Goal: Register for event/course

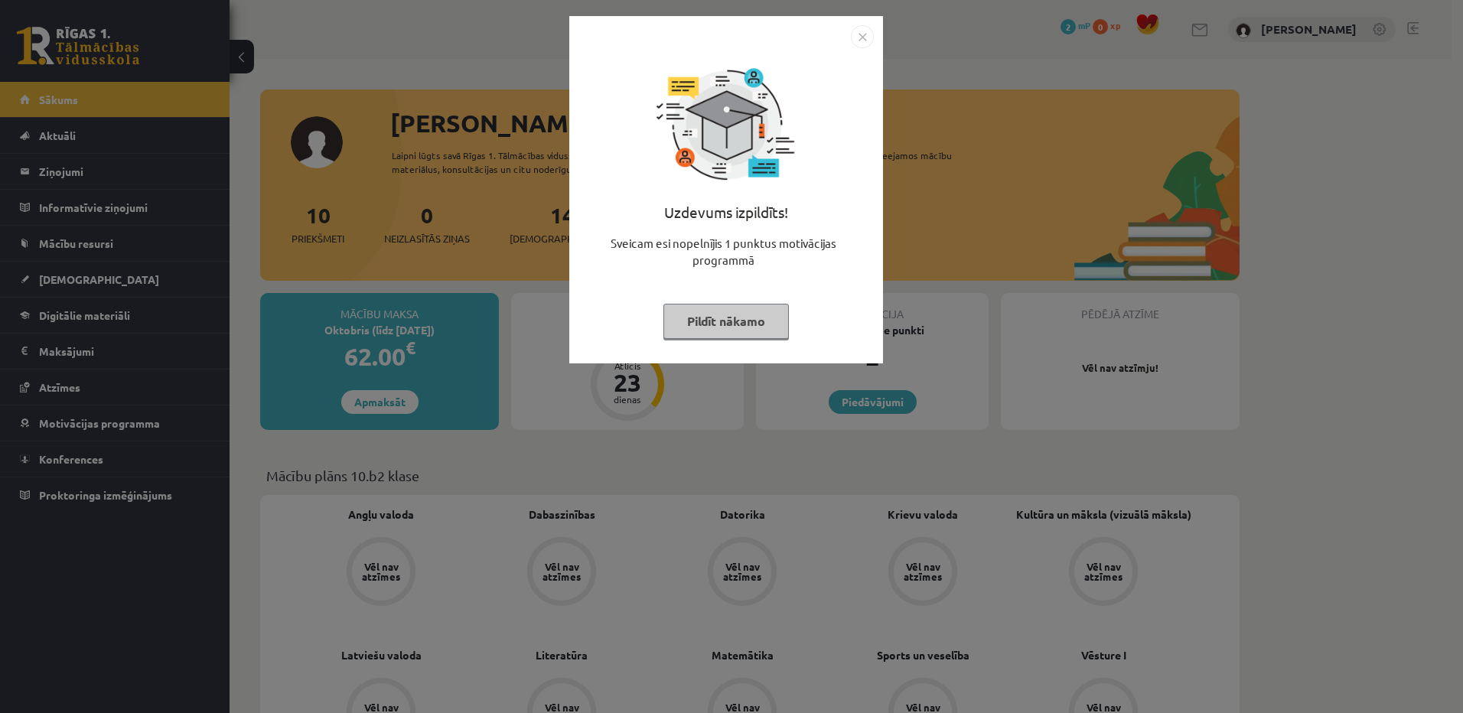
click at [859, 39] on img "Close" at bounding box center [862, 36] width 23 height 23
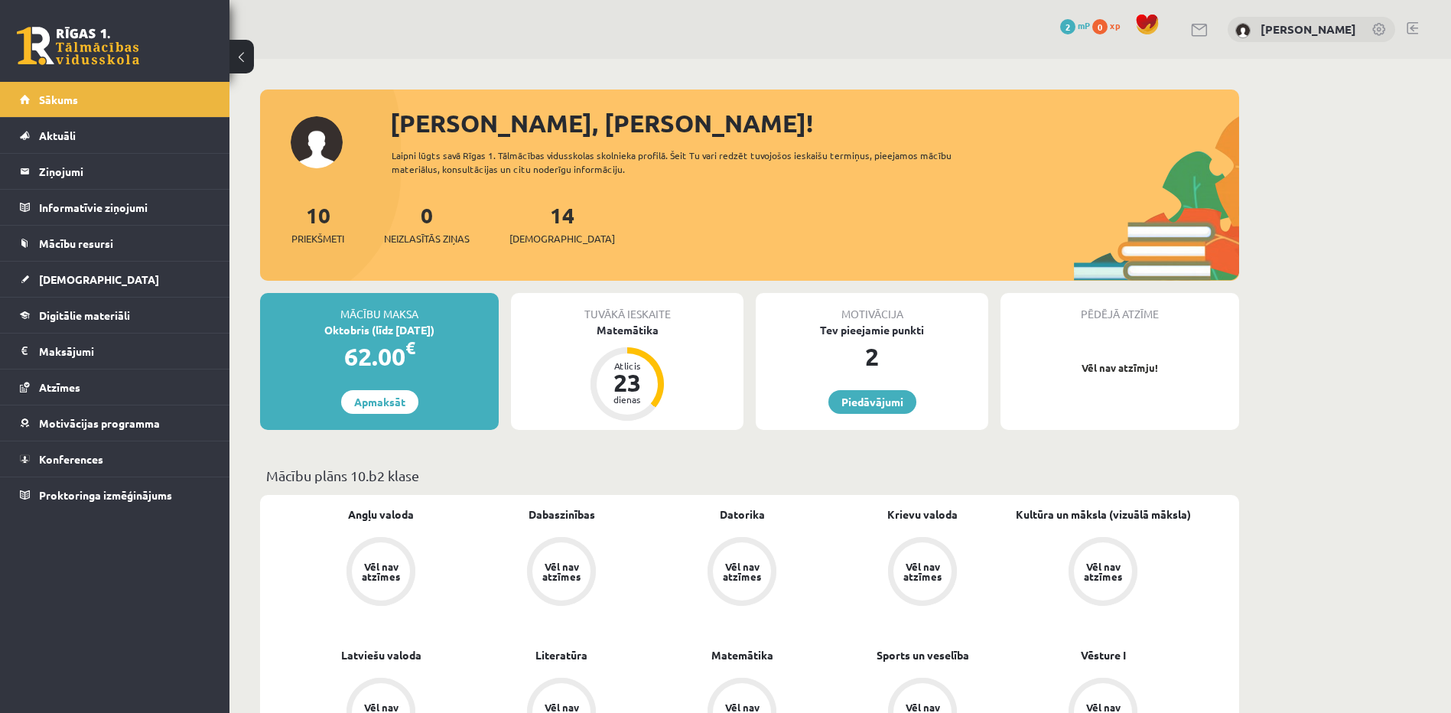
drag, startPoint x: 1388, startPoint y: 389, endPoint x: 1332, endPoint y: 364, distance: 61.7
drag, startPoint x: 559, startPoint y: 2, endPoint x: 434, endPoint y: 25, distance: 126.9
drag, startPoint x: 434, startPoint y: 25, endPoint x: 922, endPoint y: 25, distance: 487.3
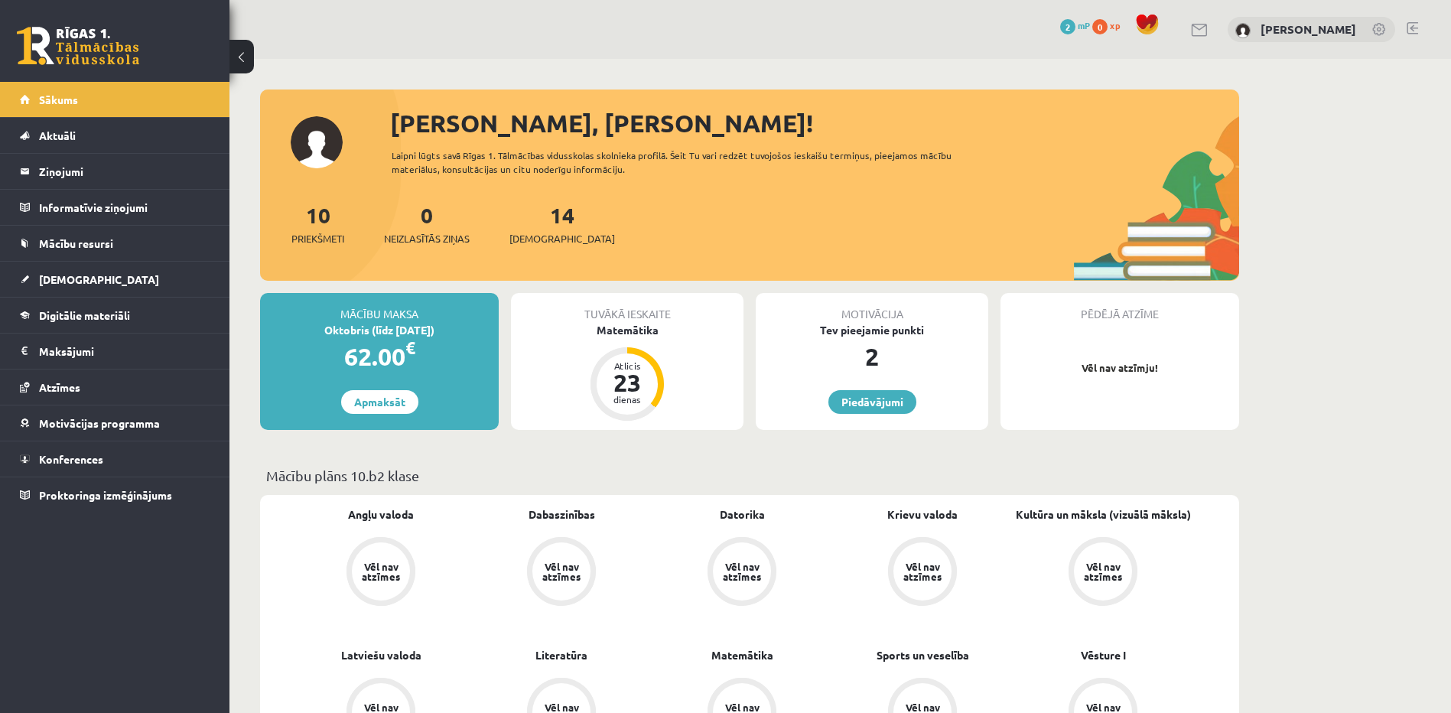
click at [922, 25] on div "0 Dāvanas 2 mP 0 xp Aleksandra Piščenkova" at bounding box center [840, 29] width 1222 height 59
drag, startPoint x: 801, startPoint y: 3, endPoint x: 610, endPoint y: 33, distance: 192.8
click at [610, 33] on div "0 Dāvanas 2 mP 0 xp Aleksandra Piščenkova" at bounding box center [840, 29] width 1222 height 59
drag, startPoint x: 222, startPoint y: 0, endPoint x: 542, endPoint y: 72, distance: 327.7
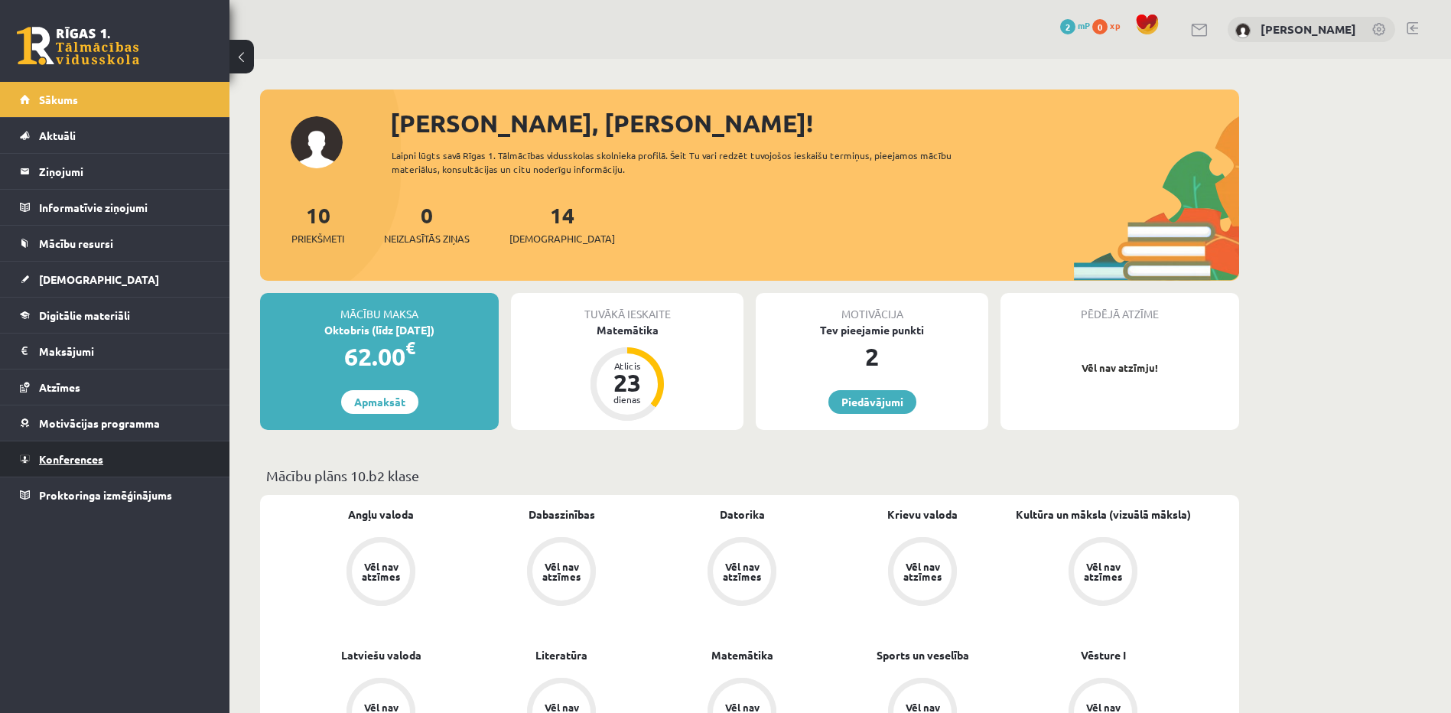
click at [83, 459] on span "Konferences" at bounding box center [71, 459] width 64 height 14
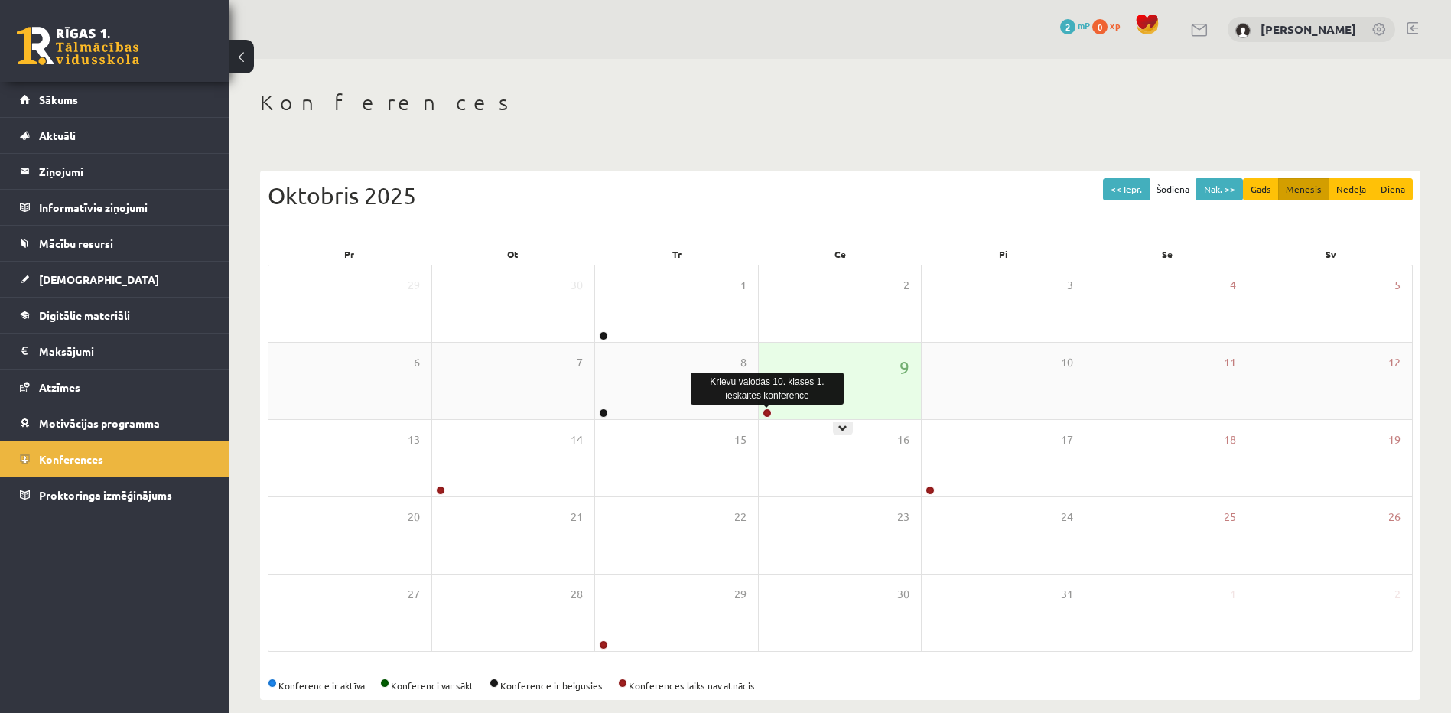
click at [766, 411] on link at bounding box center [767, 412] width 9 height 9
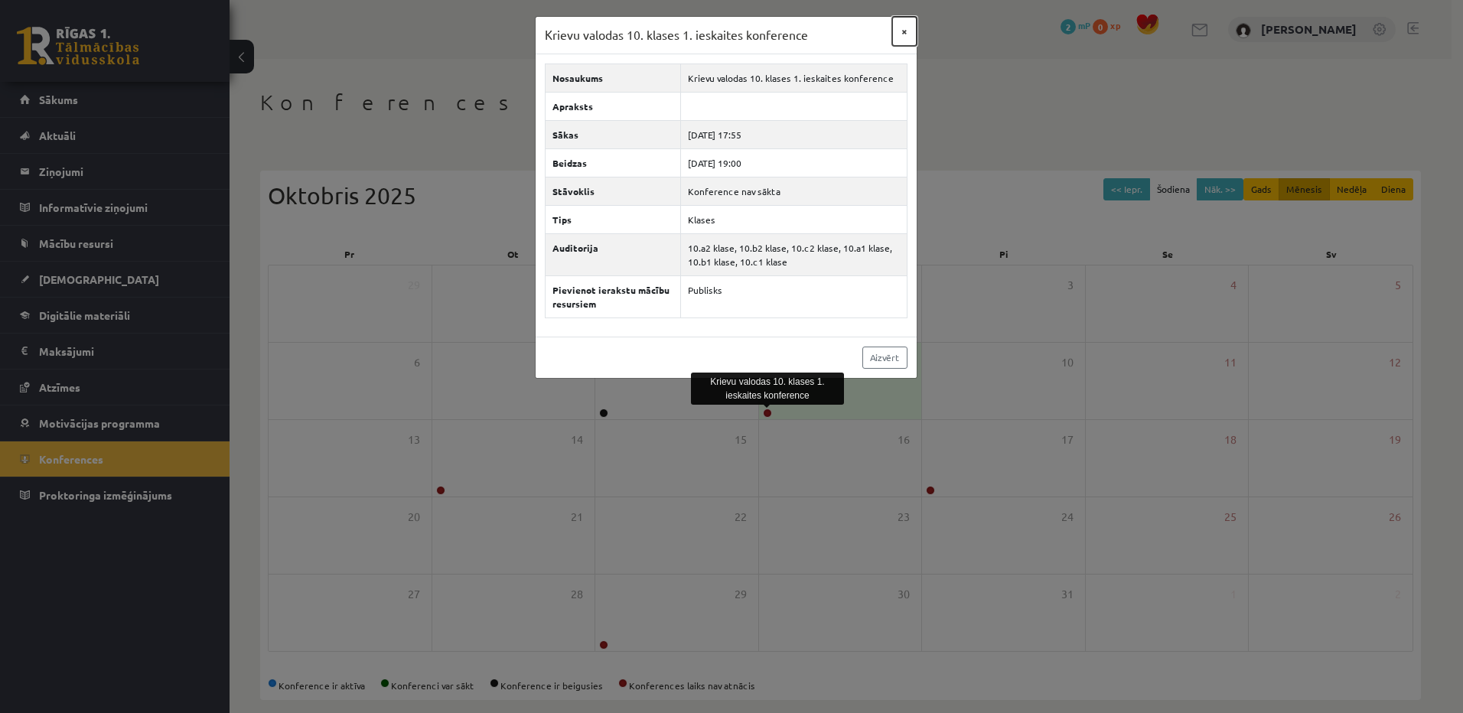
click at [911, 31] on button "×" at bounding box center [904, 31] width 24 height 29
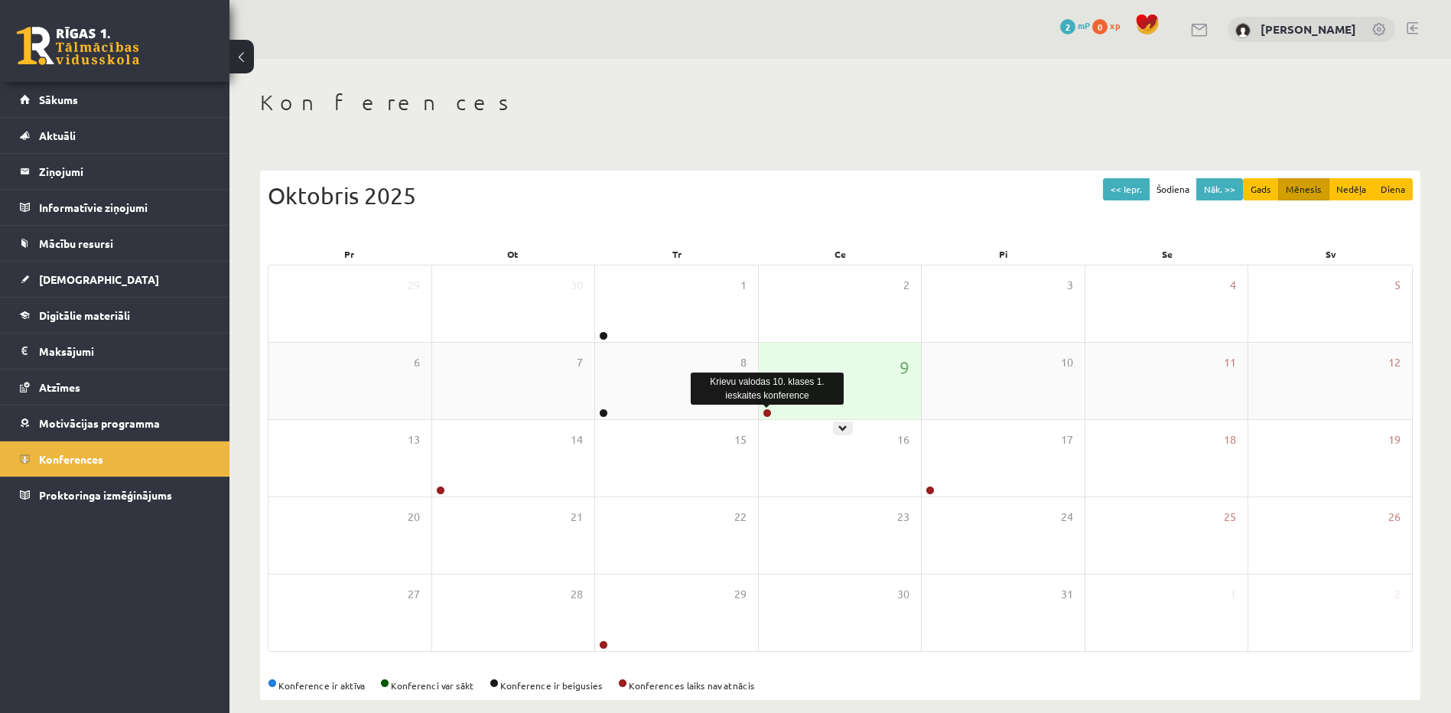
click at [763, 412] on link at bounding box center [767, 412] width 9 height 9
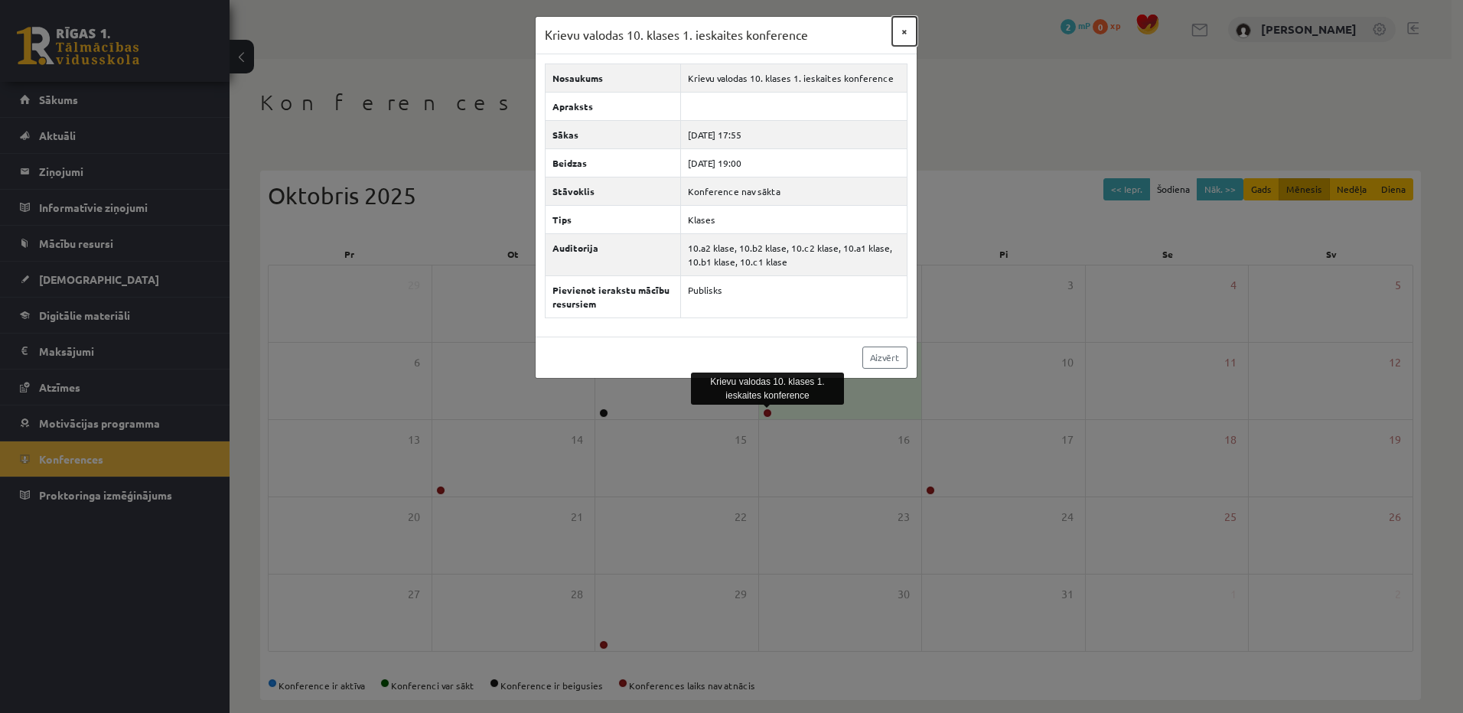
click at [900, 28] on button "×" at bounding box center [904, 31] width 24 height 29
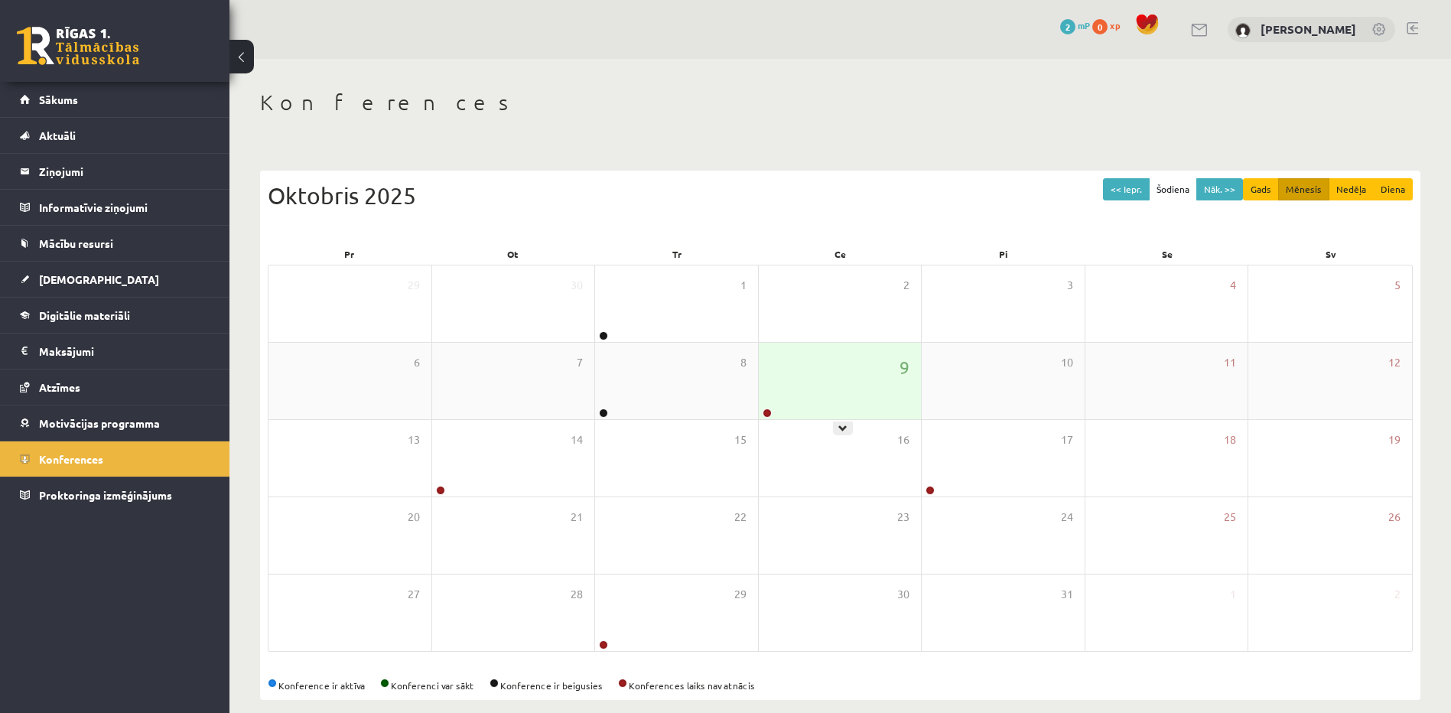
click at [760, 413] on div at bounding box center [766, 413] width 15 height 11
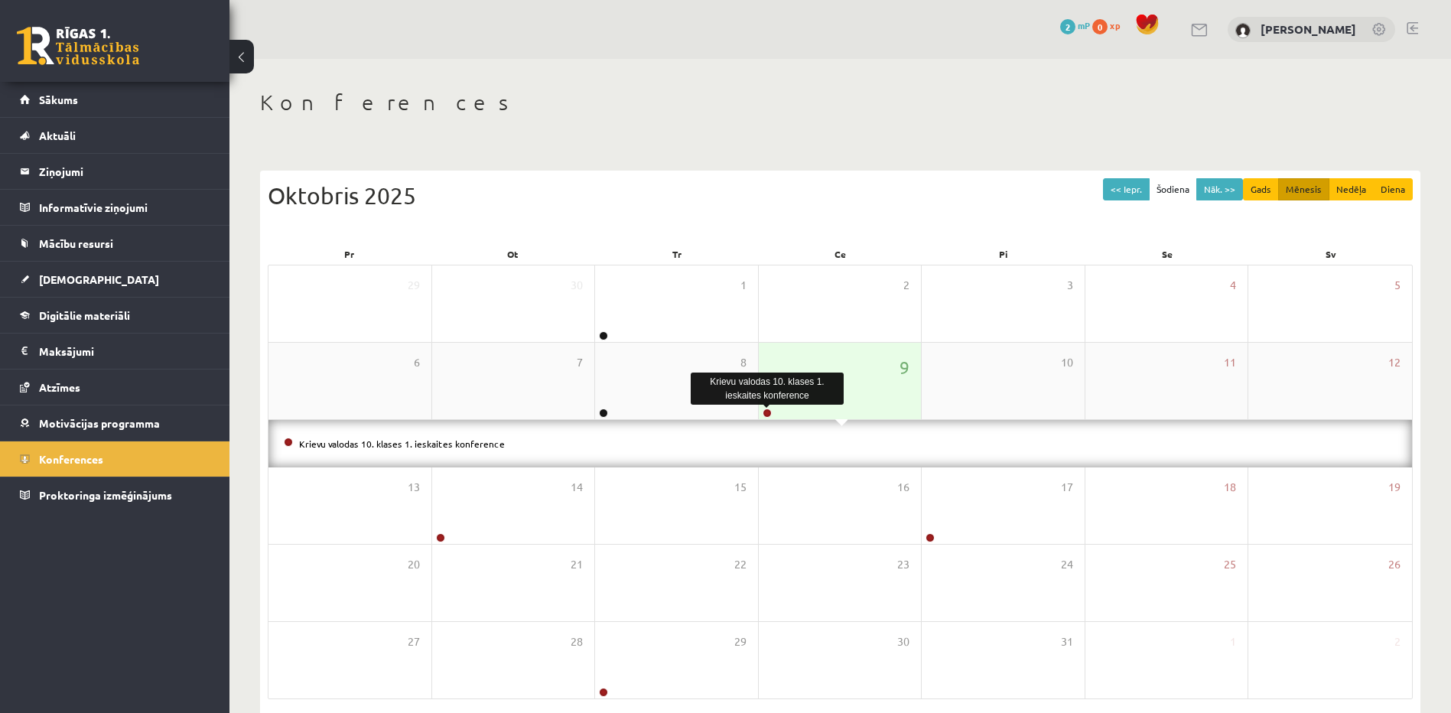
click at [770, 409] on link at bounding box center [767, 412] width 9 height 9
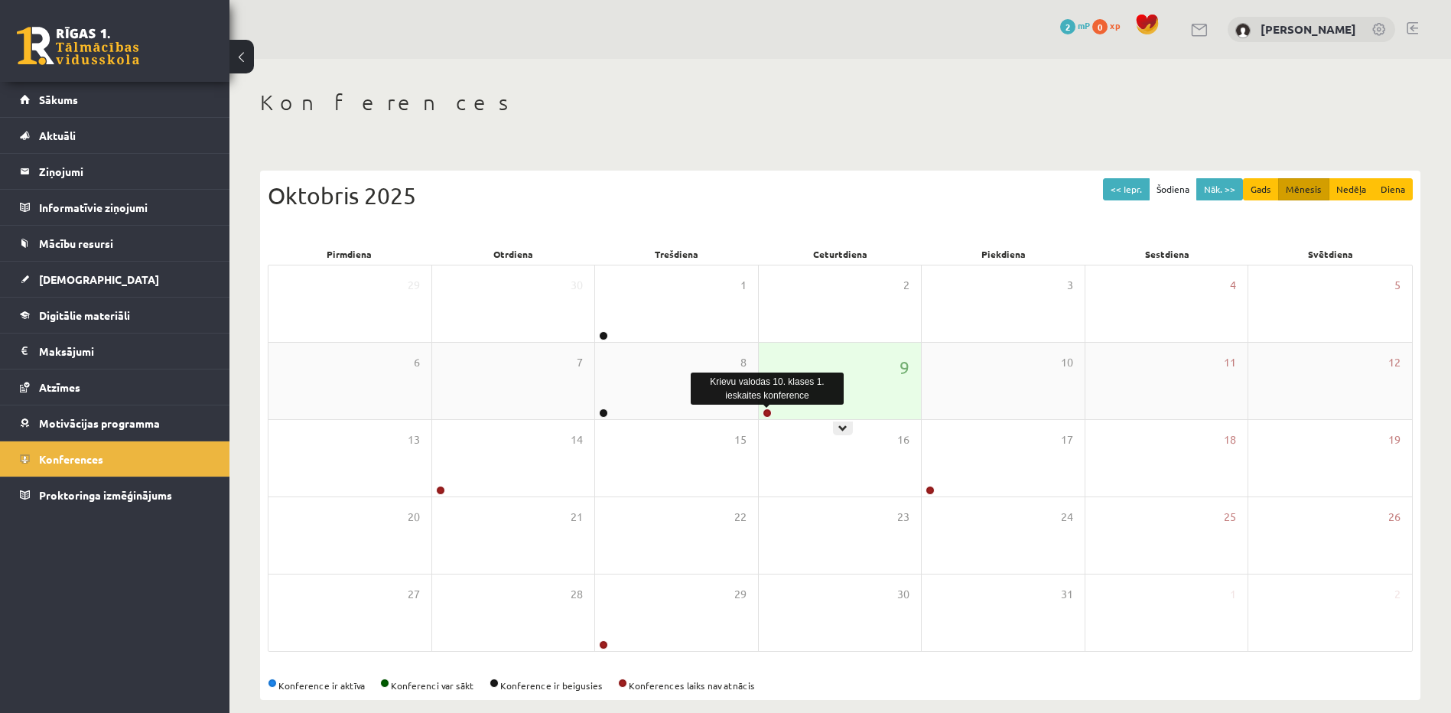
click at [770, 409] on link at bounding box center [767, 412] width 9 height 9
click at [769, 409] on link at bounding box center [767, 412] width 9 height 9
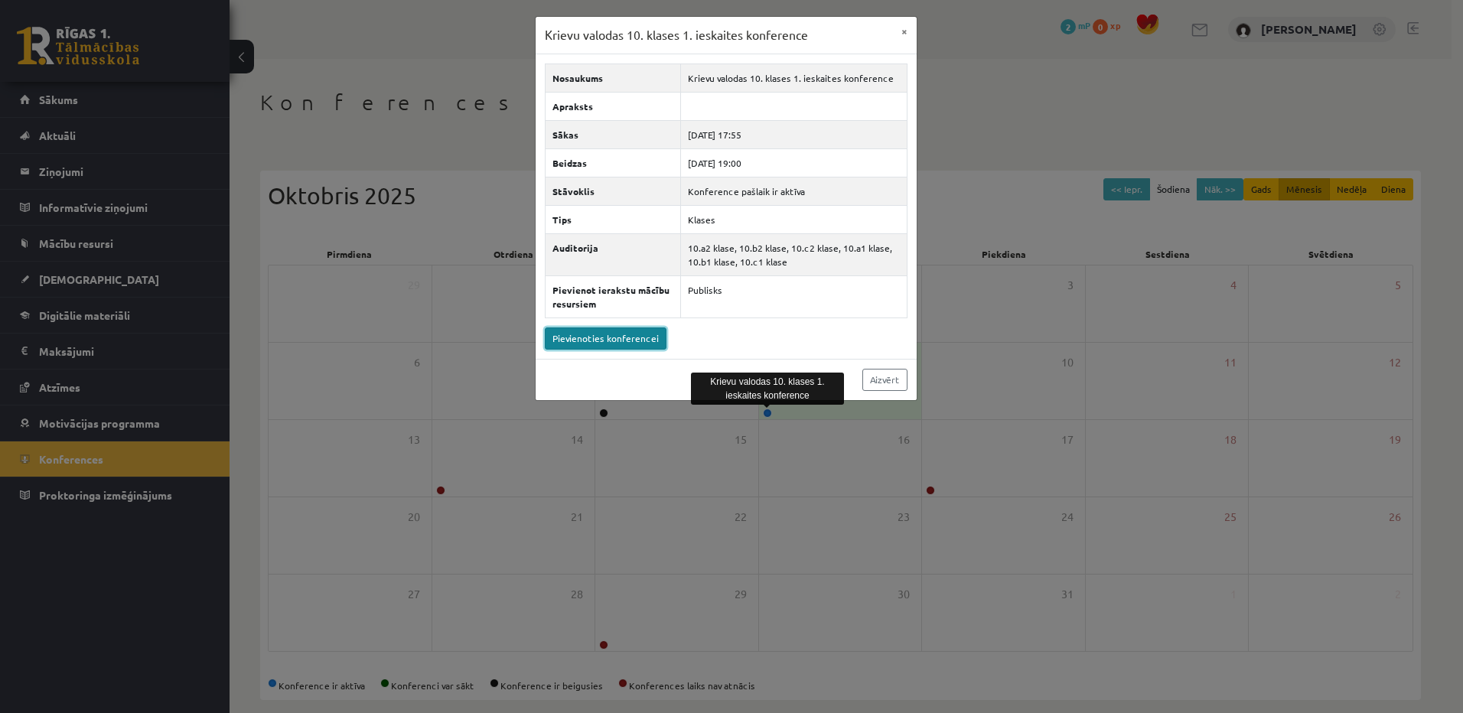
click at [644, 329] on link "Pievienoties konferencei" at bounding box center [606, 338] width 122 height 22
